Goal: Find specific page/section: Find specific page/section

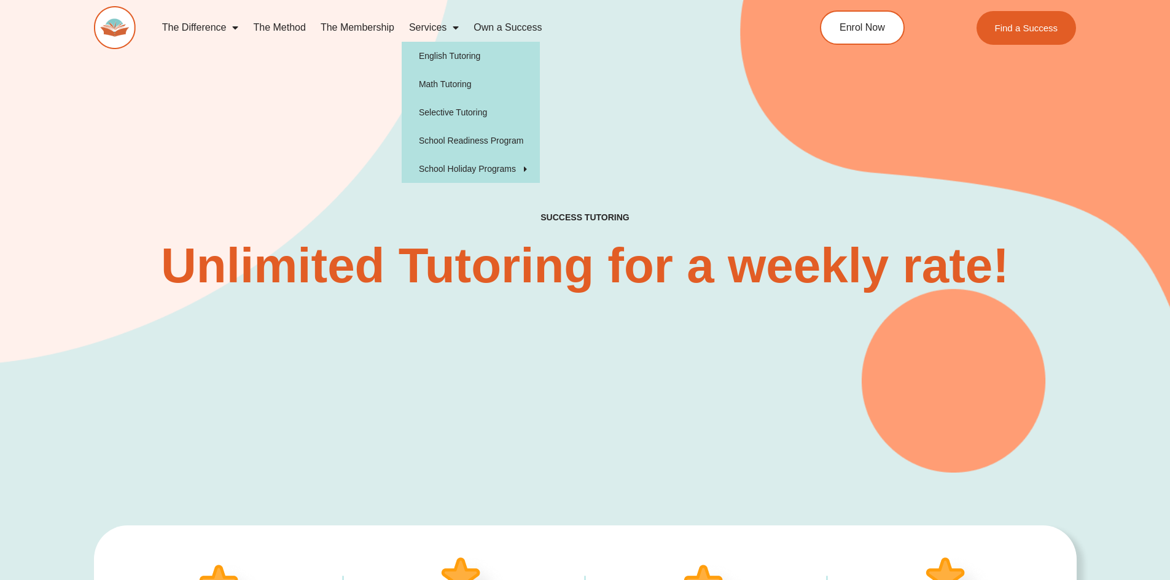
click at [453, 28] on span "Menu" at bounding box center [452, 28] width 12 height 22
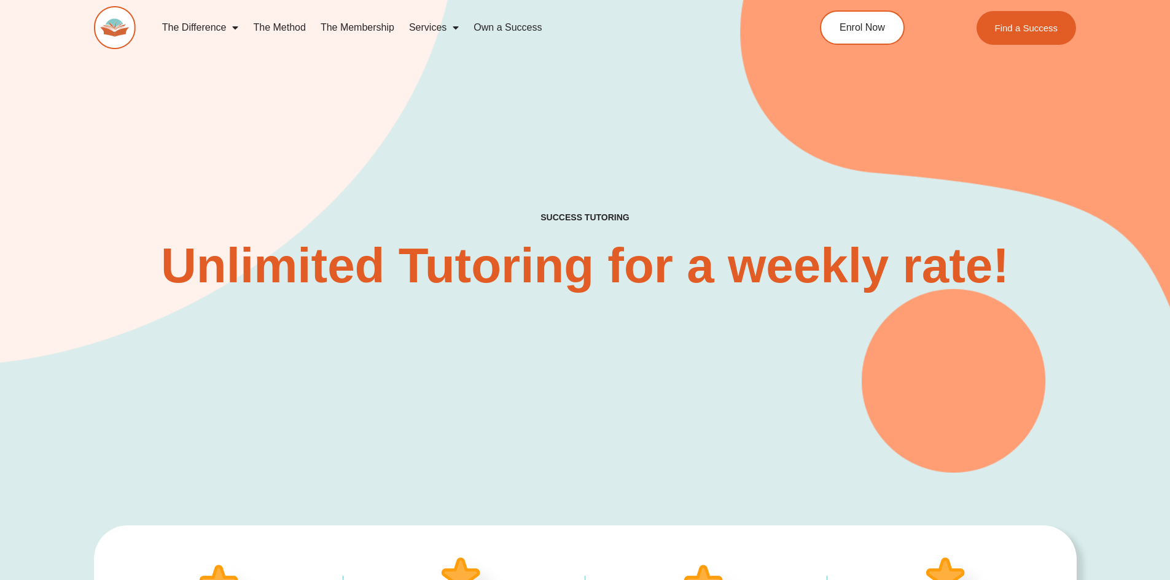
click at [453, 28] on span "Menu" at bounding box center [452, 28] width 12 height 22
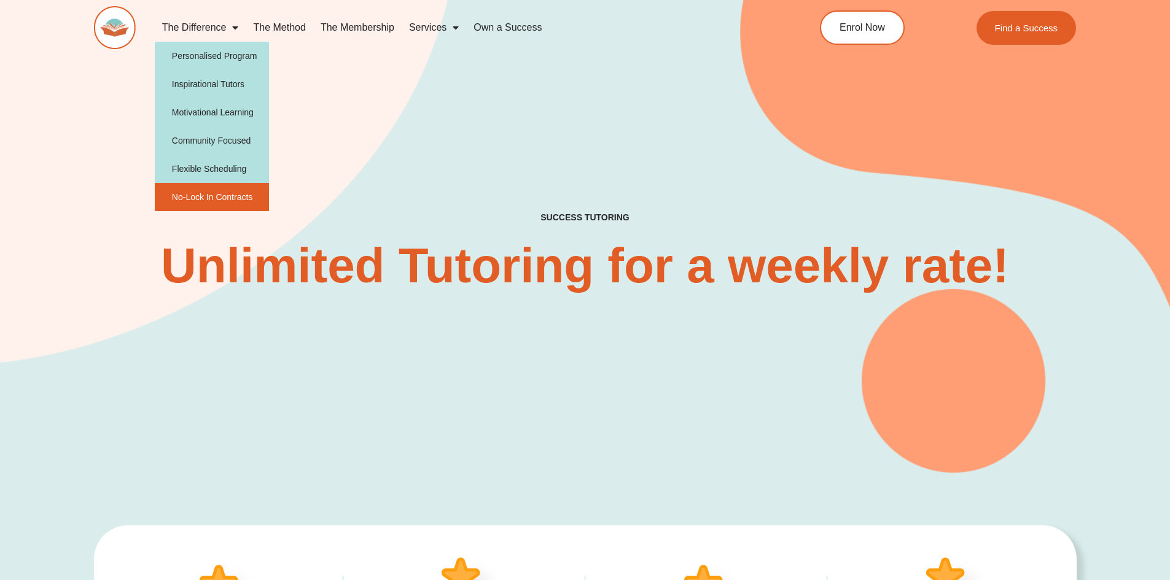
click at [252, 199] on link "No-Lock In Contracts" at bounding box center [212, 197] width 115 height 28
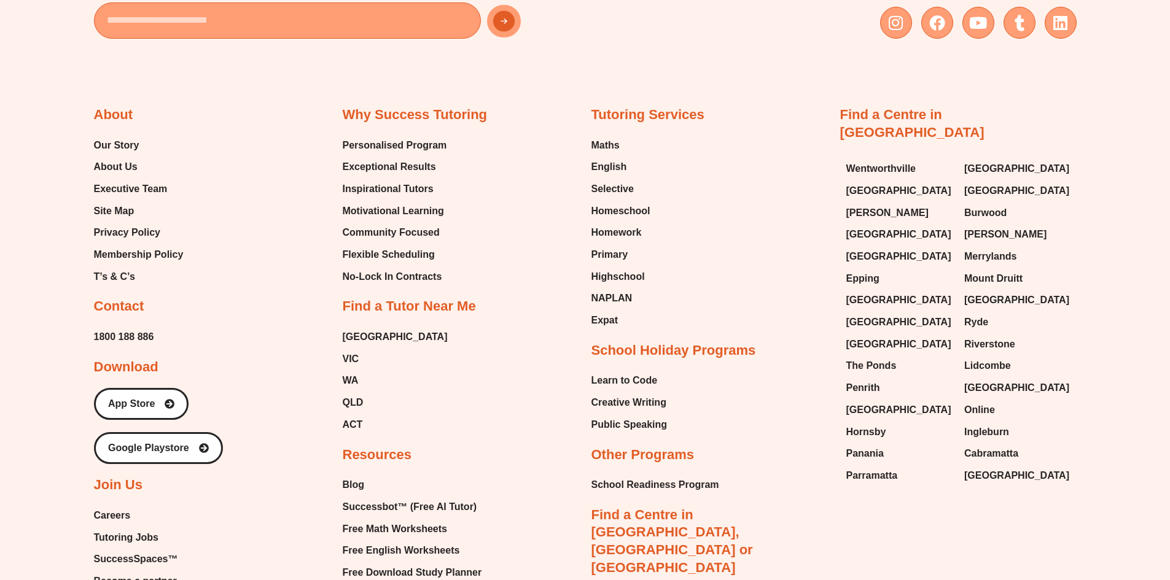
scroll to position [1965, 0]
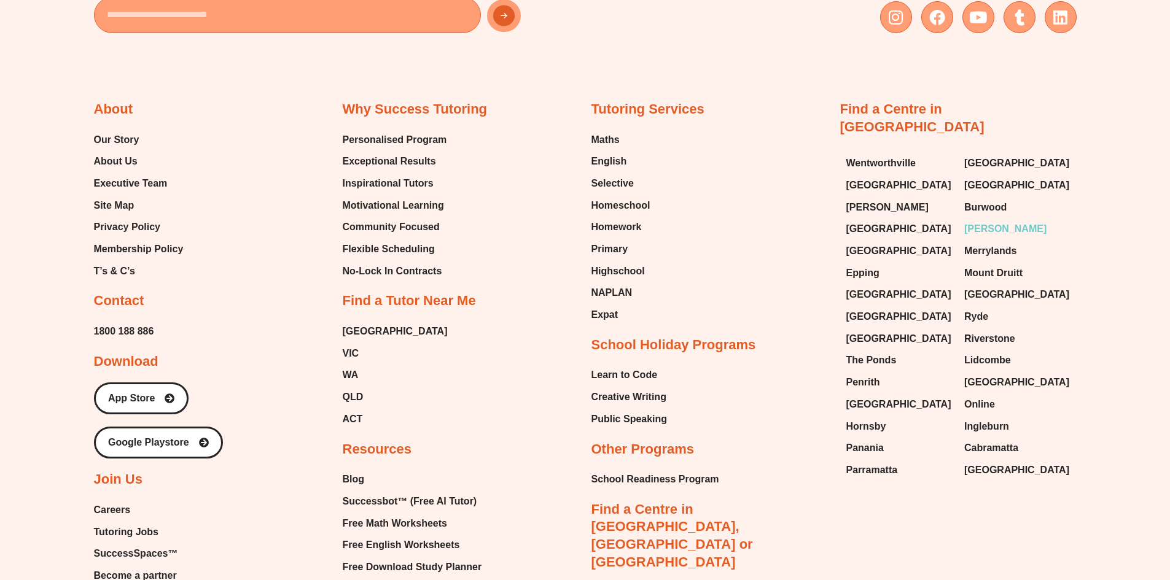
click at [999, 220] on span "[PERSON_NAME]" at bounding box center [1005, 229] width 82 height 18
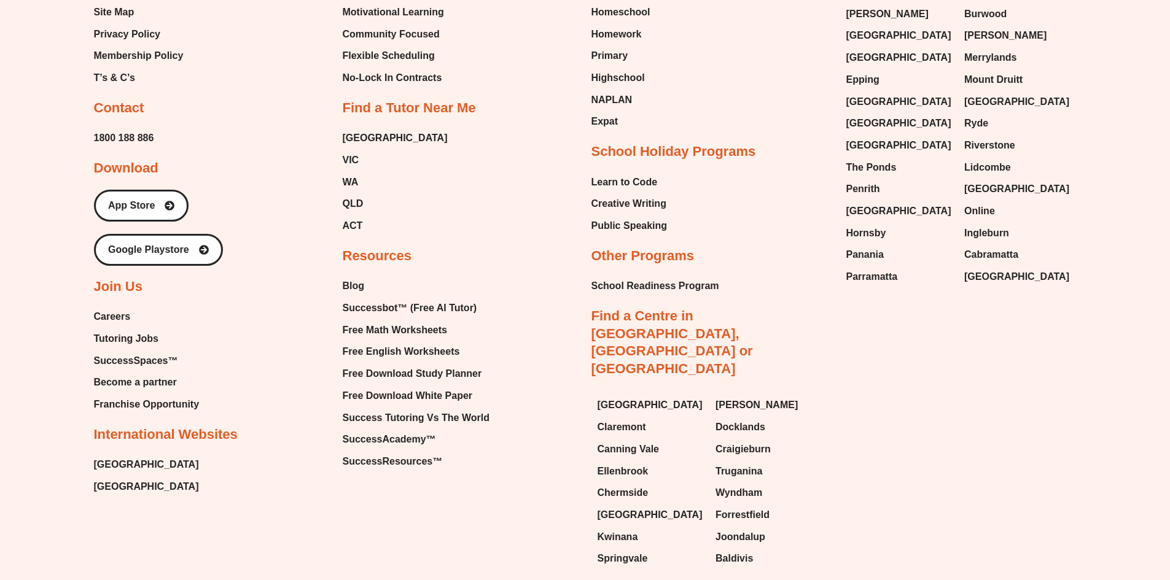
scroll to position [5743, 0]
